Goal: Navigation & Orientation: Find specific page/section

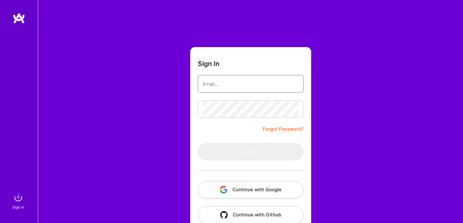
type input "[PERSON_NAME][EMAIL_ADDRESS][DOMAIN_NAME]"
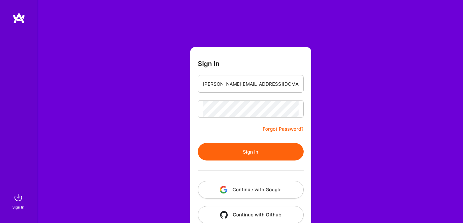
click at [185, 148] on div "Sign In [PERSON_NAME][EMAIL_ADDRESS][DOMAIN_NAME] Forgot Password? Sign In Cont…" at bounding box center [250, 118] width 425 height 236
click at [216, 150] on button "Sign In" at bounding box center [251, 152] width 106 height 18
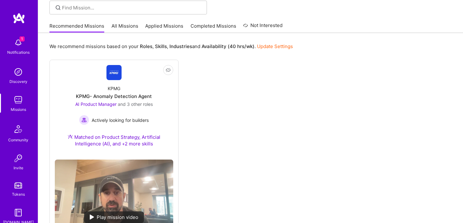
scroll to position [37, 0]
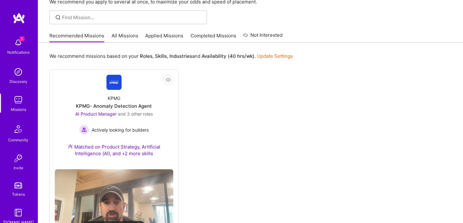
click at [166, 34] on link "Applied Missions" at bounding box center [164, 37] width 38 height 10
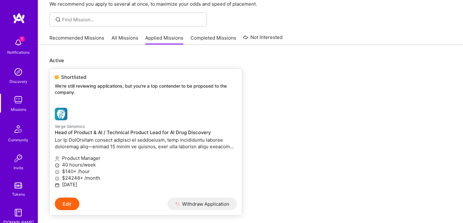
scroll to position [37, 0]
